Goal: Transaction & Acquisition: Purchase product/service

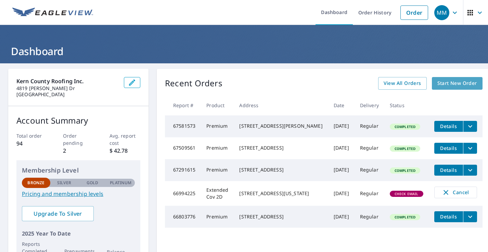
click at [441, 82] on span "Start New Order" at bounding box center [457, 83] width 40 height 9
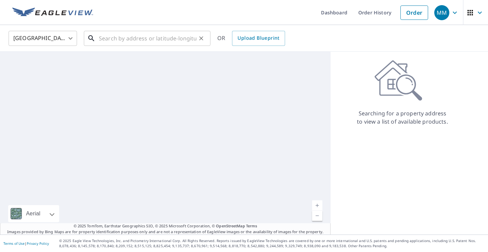
click at [105, 44] on input "text" at bounding box center [148, 38] width 98 height 19
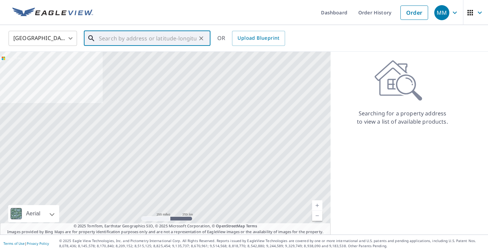
click at [107, 39] on input "text" at bounding box center [148, 38] width 98 height 19
paste input "[STREET_ADDRESS]"
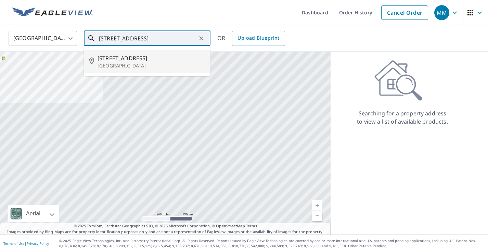
click at [117, 63] on p "[GEOGRAPHIC_DATA]" at bounding box center [151, 65] width 107 height 7
type input "[STREET_ADDRESS]"
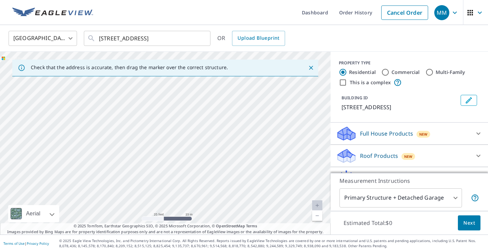
drag, startPoint x: 78, startPoint y: 126, endPoint x: 382, endPoint y: 182, distance: 309.4
click at [382, 182] on div "Check that the address is accurate, then drag the marker over the correct struc…" at bounding box center [244, 143] width 488 height 183
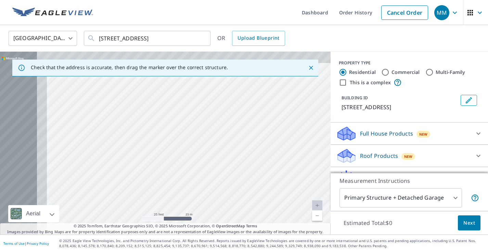
drag, startPoint x: 135, startPoint y: 135, endPoint x: 354, endPoint y: 185, distance: 225.0
click at [354, 185] on div "Check that the address is accurate, then drag the marker over the correct struc…" at bounding box center [244, 143] width 488 height 183
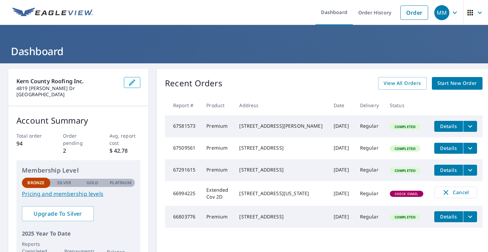
click at [444, 79] on link "Start New Order" at bounding box center [457, 83] width 51 height 13
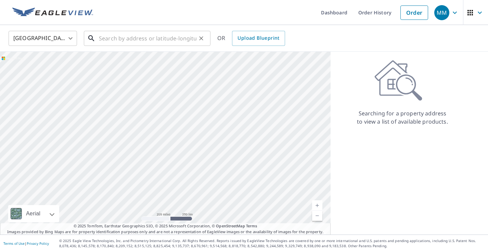
click at [156, 41] on input "text" at bounding box center [148, 38] width 98 height 19
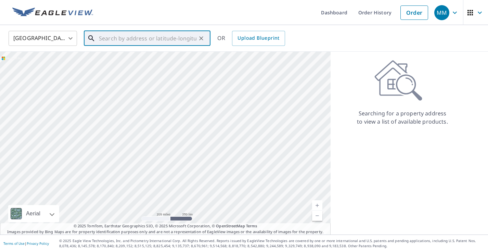
paste input "[STREET_ADDRESS]"
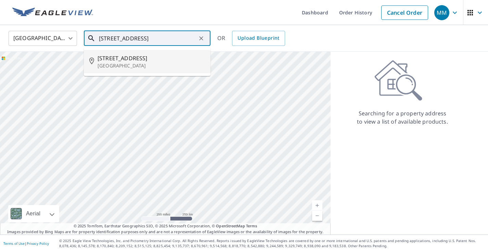
click at [141, 61] on span "[STREET_ADDRESS]" at bounding box center [151, 58] width 107 height 8
type input "[STREET_ADDRESS]"
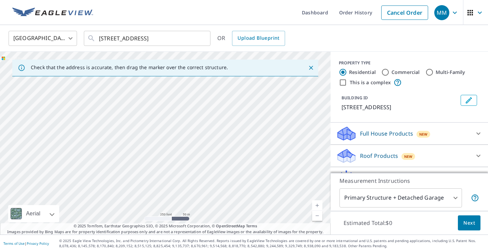
drag, startPoint x: 203, startPoint y: 186, endPoint x: 372, endPoint y: 171, distance: 169.7
click at [372, 171] on div "Check that the address is accurate, then drag the marker over the correct struc…" at bounding box center [244, 143] width 488 height 183
click at [180, 41] on input "[STREET_ADDRESS]" at bounding box center [148, 38] width 98 height 19
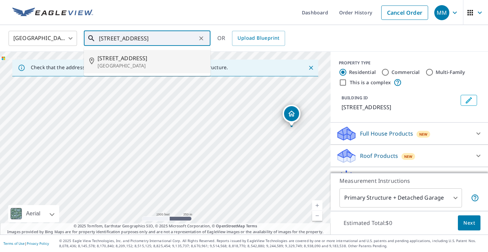
click at [132, 66] on p "[GEOGRAPHIC_DATA]" at bounding box center [151, 65] width 107 height 7
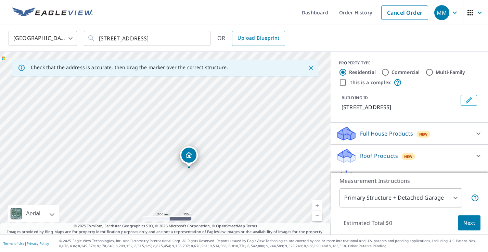
click at [475, 225] on span "Next" at bounding box center [469, 223] width 12 height 9
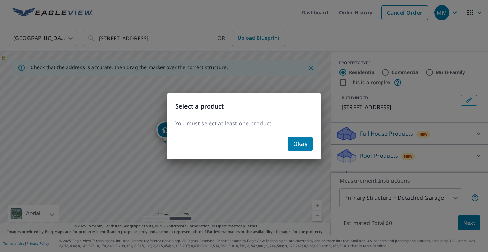
click at [307, 152] on div "Okay" at bounding box center [244, 146] width 154 height 25
click at [302, 147] on span "Okay" at bounding box center [300, 144] width 14 height 10
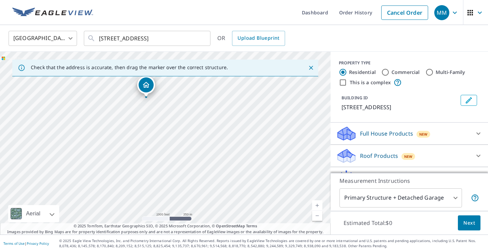
scroll to position [4, 0]
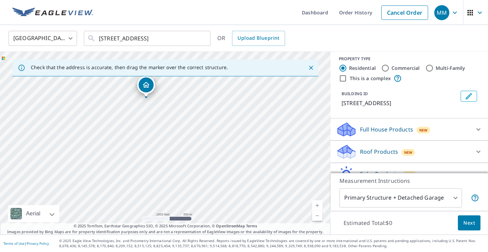
click at [453, 130] on div "Full House Products New" at bounding box center [403, 130] width 134 height 16
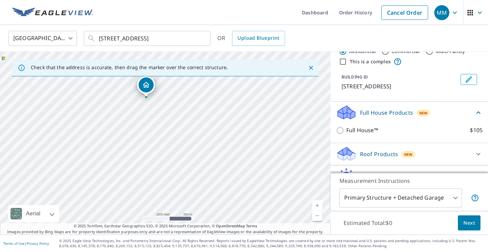
scroll to position [58, 0]
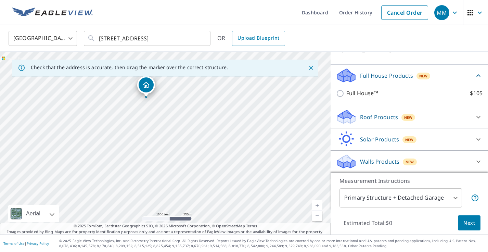
click at [350, 119] on icon at bounding box center [346, 114] width 17 height 9
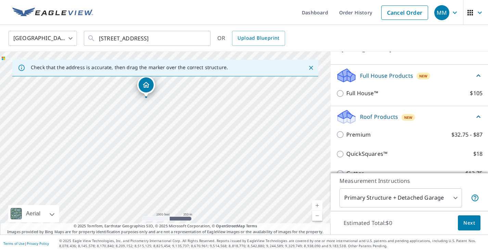
scroll to position [71, 0]
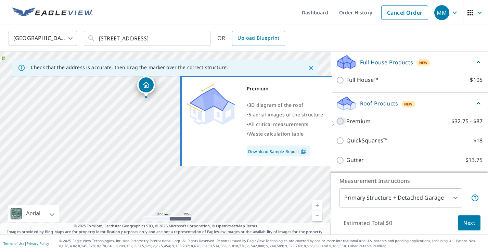
click at [341, 123] on input "Premium $32.75 - $87" at bounding box center [341, 121] width 10 height 8
checkbox input "true"
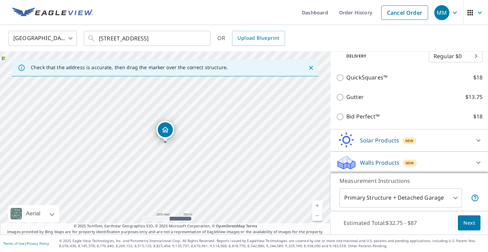
scroll to position [162, 0]
click at [471, 226] on span "Next" at bounding box center [469, 223] width 12 height 9
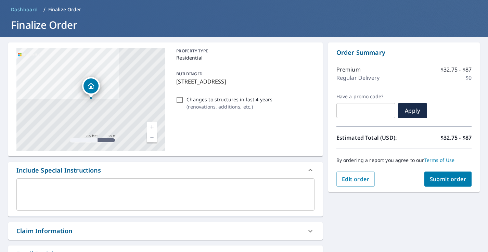
scroll to position [28, 0]
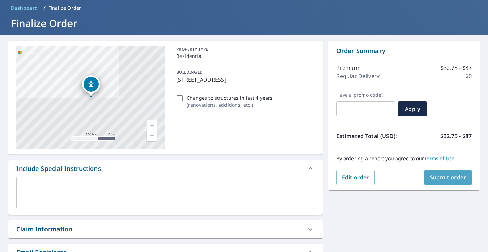
click at [449, 172] on button "Submit order" at bounding box center [448, 177] width 48 height 15
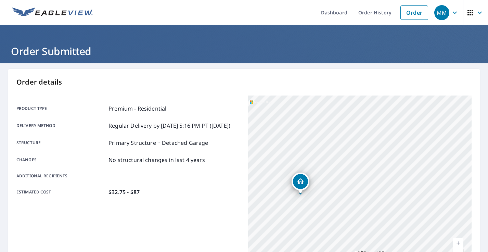
click at [244, 143] on div "Product type Premium - Residential Delivery method Regular Delivery by [DATE] 5…" at bounding box center [243, 181] width 455 height 171
click at [307, 127] on div "[STREET_ADDRESS]" at bounding box center [360, 181] width 224 height 171
